Goal: Transaction & Acquisition: Register for event/course

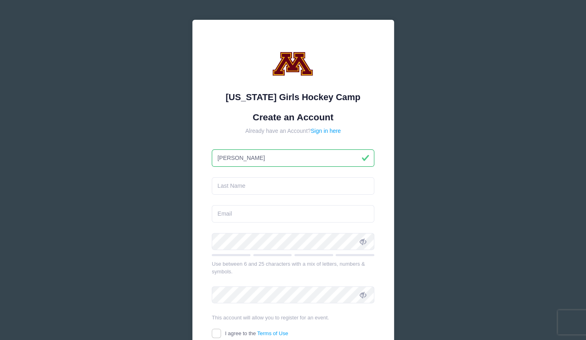
type input "[PERSON_NAME]"
type input "[DEMOGRAPHIC_DATA]"
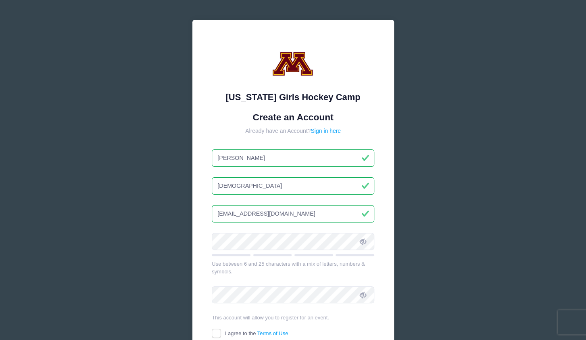
type input "[EMAIL_ADDRESS][DOMAIN_NAME]"
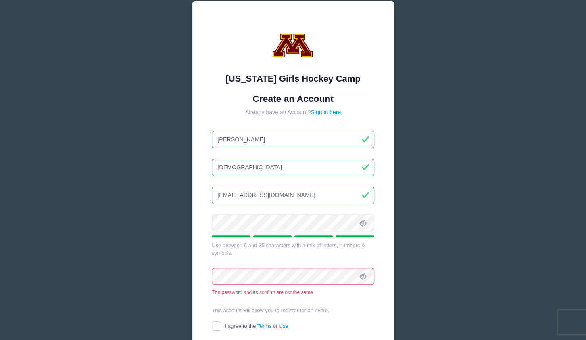
scroll to position [23, 0]
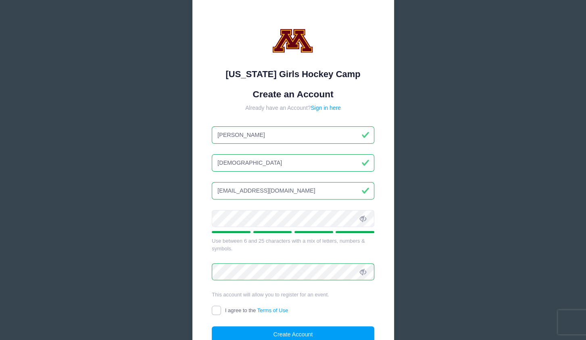
click at [214, 311] on input "I agree to the Terms of Use" at bounding box center [216, 309] width 9 height 9
checkbox input "true"
click at [290, 329] on button "Create Account" at bounding box center [293, 334] width 163 height 17
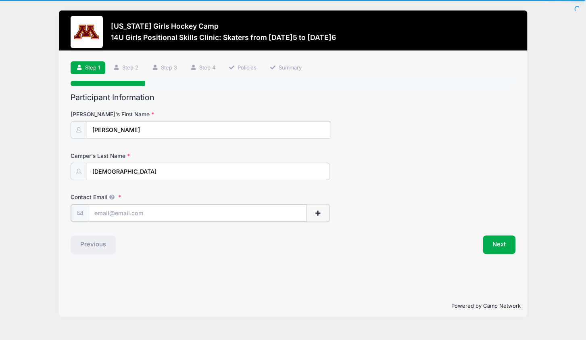
click at [223, 211] on input "Contact Email" at bounding box center [198, 212] width 218 height 17
click at [223, 211] on input "Contact Email" at bounding box center [198, 212] width 219 height 17
type input "[PERSON_NAME]"
type input "[DEMOGRAPHIC_DATA]"
type input "[EMAIL_ADDRESS][DOMAIN_NAME]"
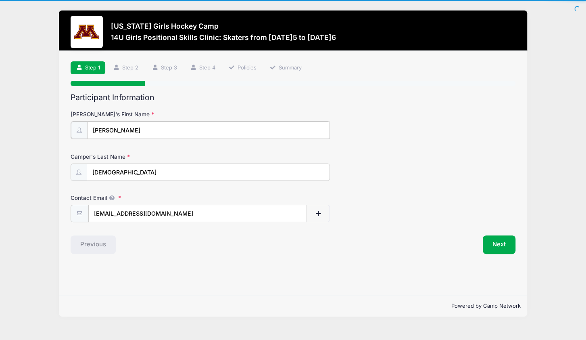
drag, startPoint x: 125, startPoint y: 128, endPoint x: -21, endPoint y: 127, distance: 145.2
click at [87, 127] on input "[PERSON_NAME]" at bounding box center [208, 129] width 243 height 17
type input "[PERSON_NAME]"
type input "[DEMOGRAPHIC_DATA]"
click at [505, 242] on button "Next" at bounding box center [499, 243] width 33 height 19
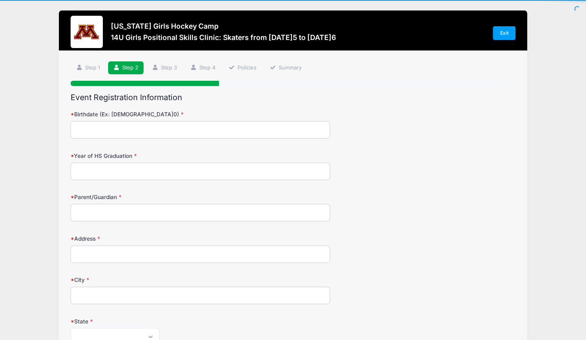
click at [157, 131] on input "Birthdate (Ex: 01/05/2000)" at bounding box center [200, 129] width 259 height 17
type input "02/26/2013"
type input "2031"
type input "Michelle Christian"
type input "10080 Azure Skies"
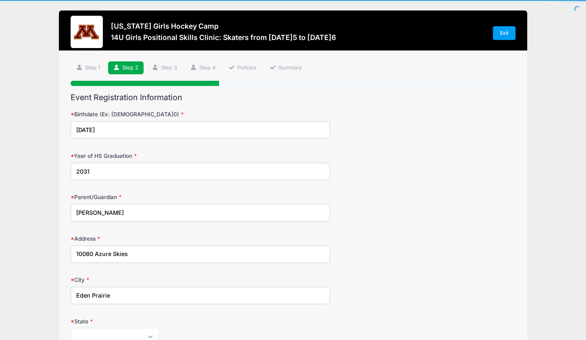
type input "Eden Prairie"
select select "MN"
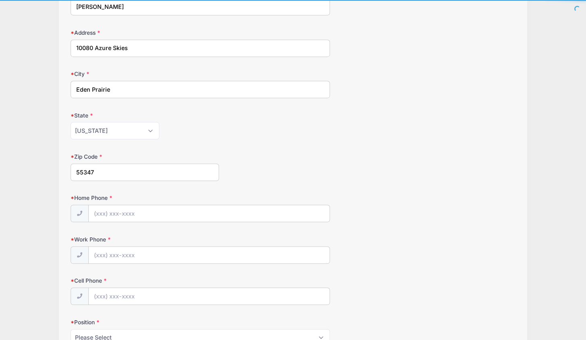
type input "55347"
type input "(651) 216-0221"
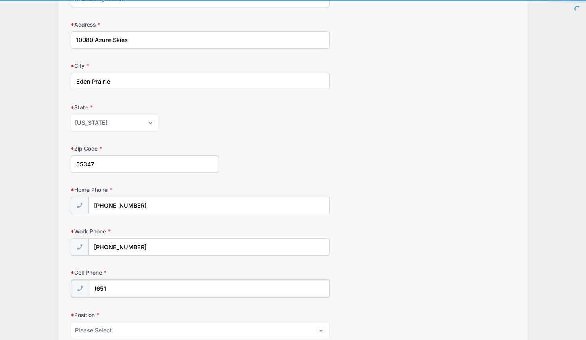
scroll to position [214, 0]
type input "(651) 216-0221"
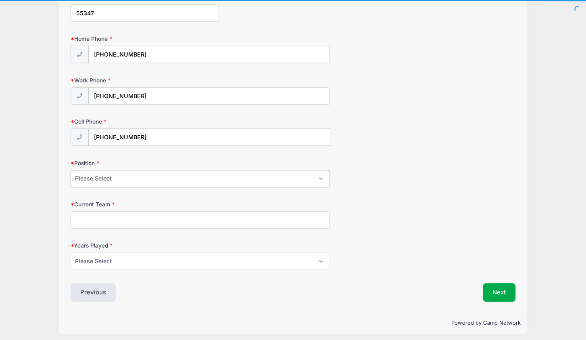
select select "Defense"
click option "Defense" at bounding box center [0, 0] width 0 height 0
click at [107, 214] on input "Current Team" at bounding box center [200, 219] width 259 height 17
type input "OS Winter Training"
click at [71, 252] on select "Please Select 1 2 3 4 5 6 7 8 9 10 11 12 13 14 15" at bounding box center [200, 260] width 259 height 17
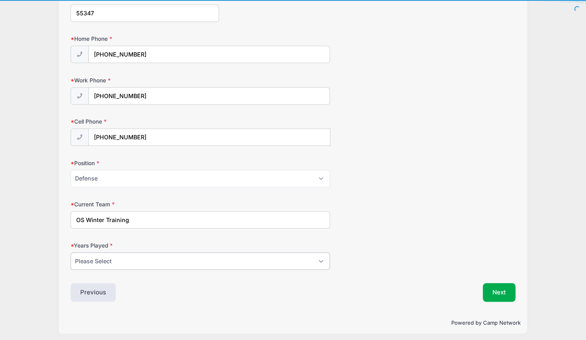
select select "6"
click option "6" at bounding box center [0, 0] width 0 height 0
click at [501, 288] on button "Next" at bounding box center [499, 292] width 33 height 19
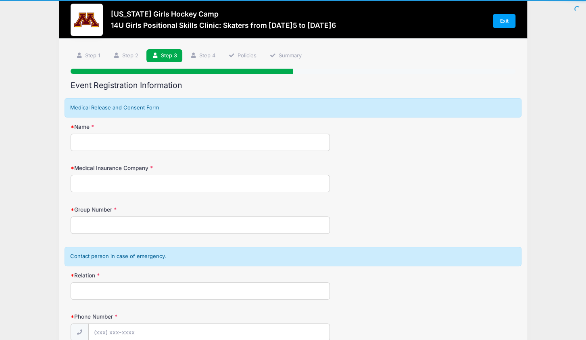
scroll to position [0, 0]
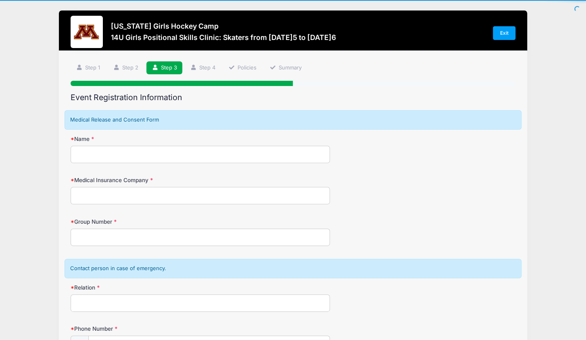
click at [146, 156] on input "Name" at bounding box center [200, 154] width 259 height 17
type input "M"
type input "Brian Christian"
type input "W084567851"
drag, startPoint x: 113, startPoint y: 195, endPoint x: 43, endPoint y: 184, distance: 71.0
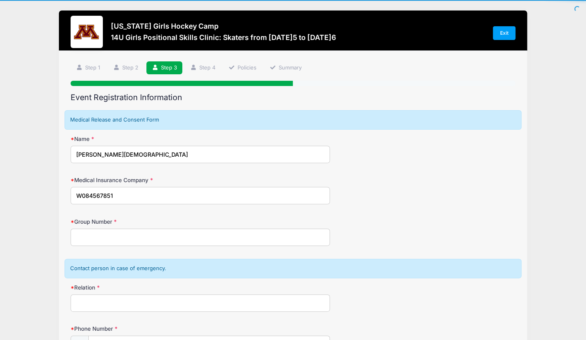
click at [71, 187] on input "W084567851" at bounding box center [200, 195] width 259 height 17
click at [61, 242] on div "Step 3 /7 Step 1 Step 2 Step 3 Step 4 Policies Summary Participant Information …" at bounding box center [293, 273] width 468 height 444
click at [86, 239] on input "Group Number" at bounding box center [200, 236] width 259 height 17
paste input "W084567851"
type input "W084567851"
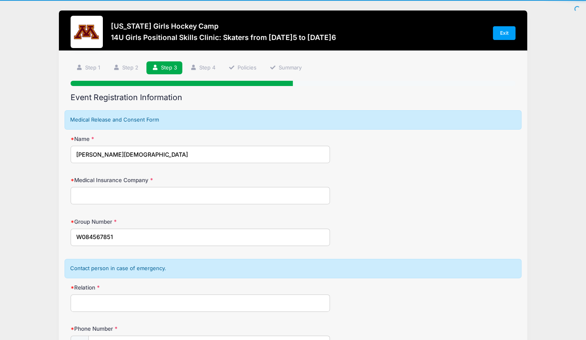
click at [97, 195] on input "Medical Insurance Company" at bounding box center [200, 195] width 259 height 17
type input "Aetna"
click at [89, 301] on input "Relation" at bounding box center [200, 302] width 259 height 17
type input "Mother"
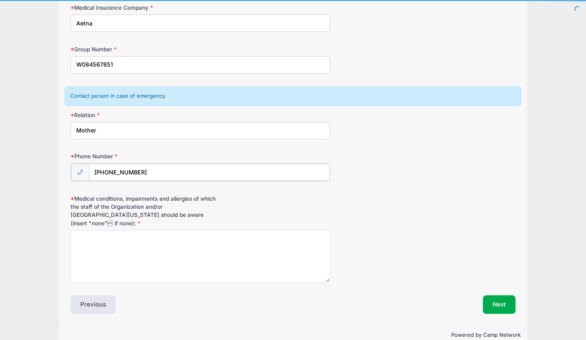
type input "(651) 216-0221"
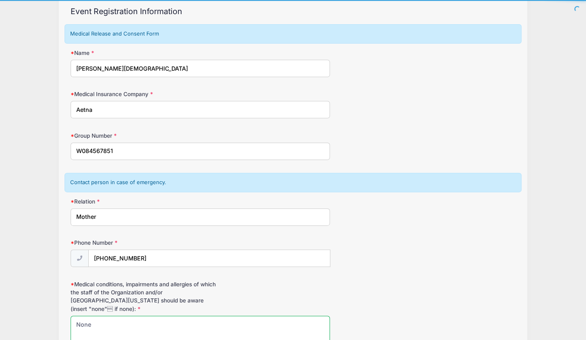
scroll to position [177, 0]
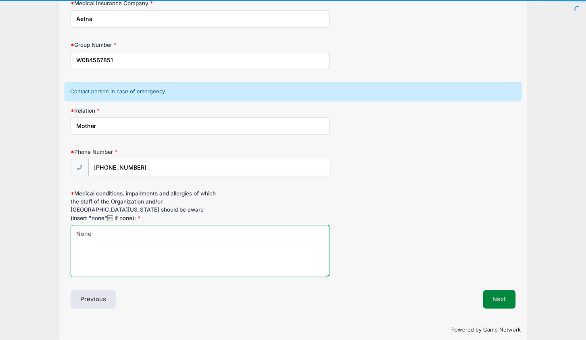
type textarea "None"
click at [500, 290] on button "Next" at bounding box center [499, 299] width 33 height 19
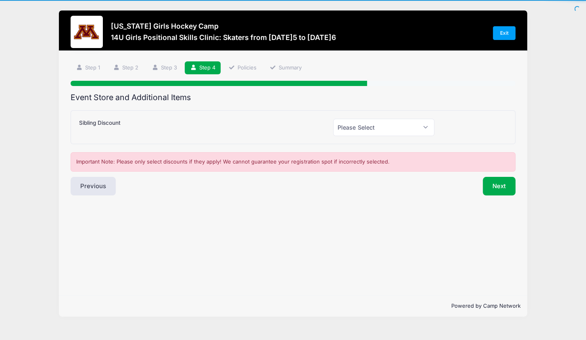
scroll to position [0, 0]
click at [504, 186] on button "Next" at bounding box center [499, 186] width 33 height 19
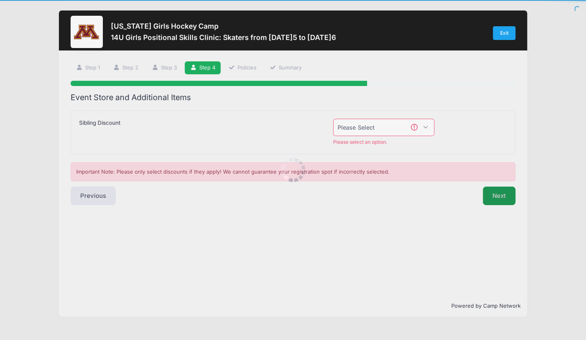
scroll to position [19, 0]
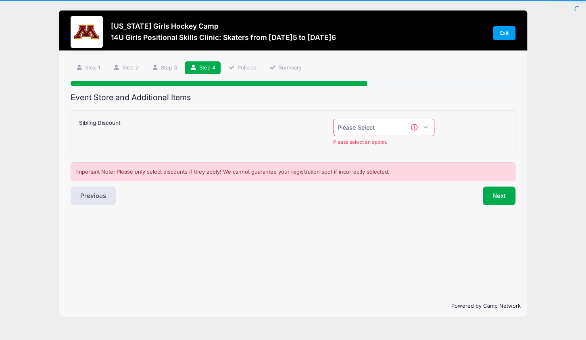
click at [333, 119] on select "Please Select Yes (-$50.00) No" at bounding box center [383, 127] width 101 height 17
select select "0"
click option "No" at bounding box center [0, 0] width 0 height 0
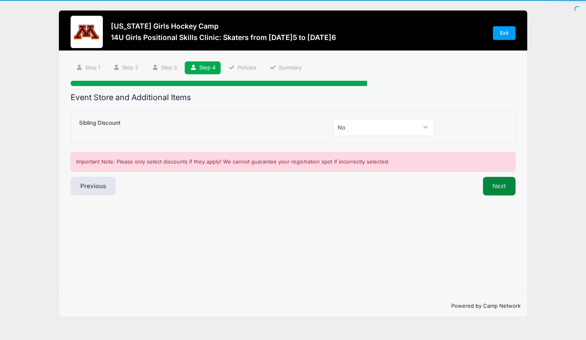
click at [498, 177] on button "Next" at bounding box center [499, 186] width 33 height 19
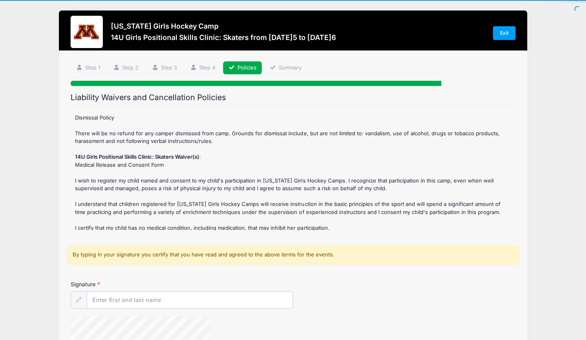
scroll to position [52, 0]
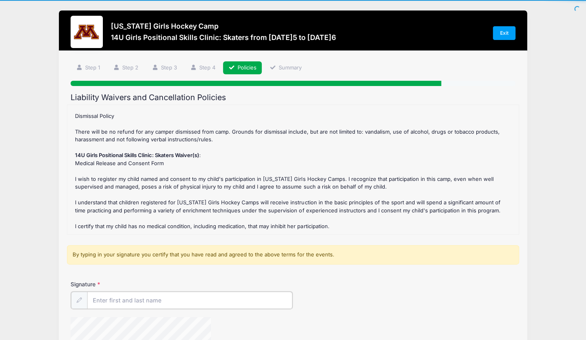
click at [148, 298] on input "Signature" at bounding box center [189, 299] width 205 height 17
type input "Michelle Christian"
click at [409, 290] on div "Signature Michelle Christian" at bounding box center [293, 294] width 444 height 28
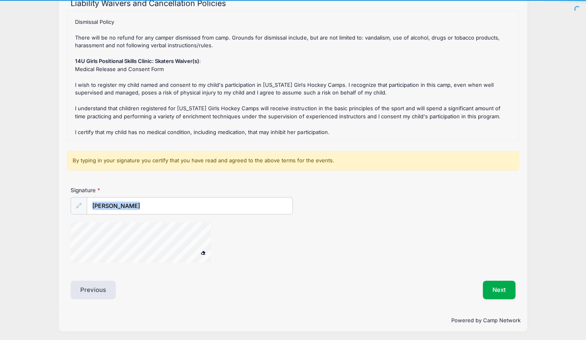
click at [96, 235] on div "Signature Michelle Christian" at bounding box center [293, 228] width 453 height 84
click at [500, 288] on button "Next" at bounding box center [499, 289] width 33 height 19
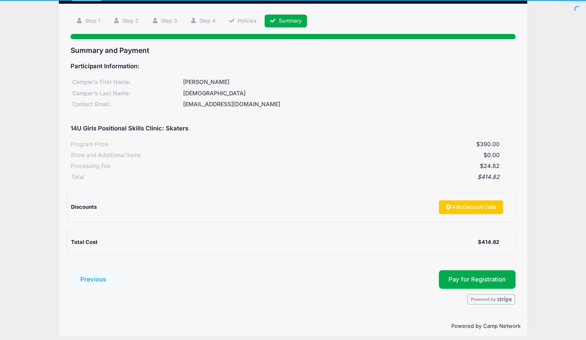
scroll to position [52, 0]
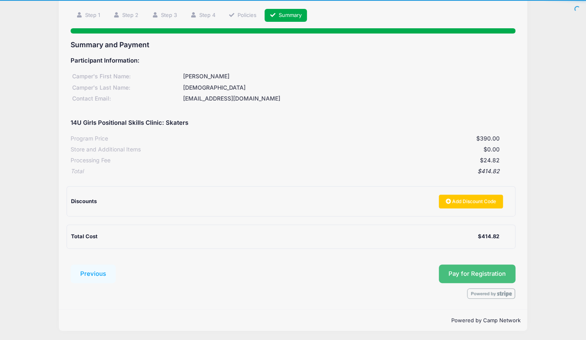
click at [461, 267] on button "Pay for Registration" at bounding box center [477, 273] width 77 height 19
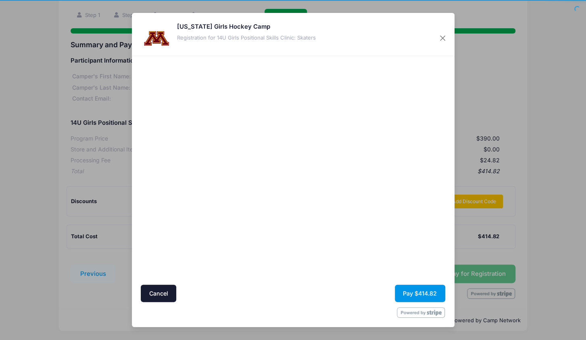
click at [412, 292] on button "Pay $414.82" at bounding box center [420, 292] width 50 height 17
